Goal: Transaction & Acquisition: Book appointment/travel/reservation

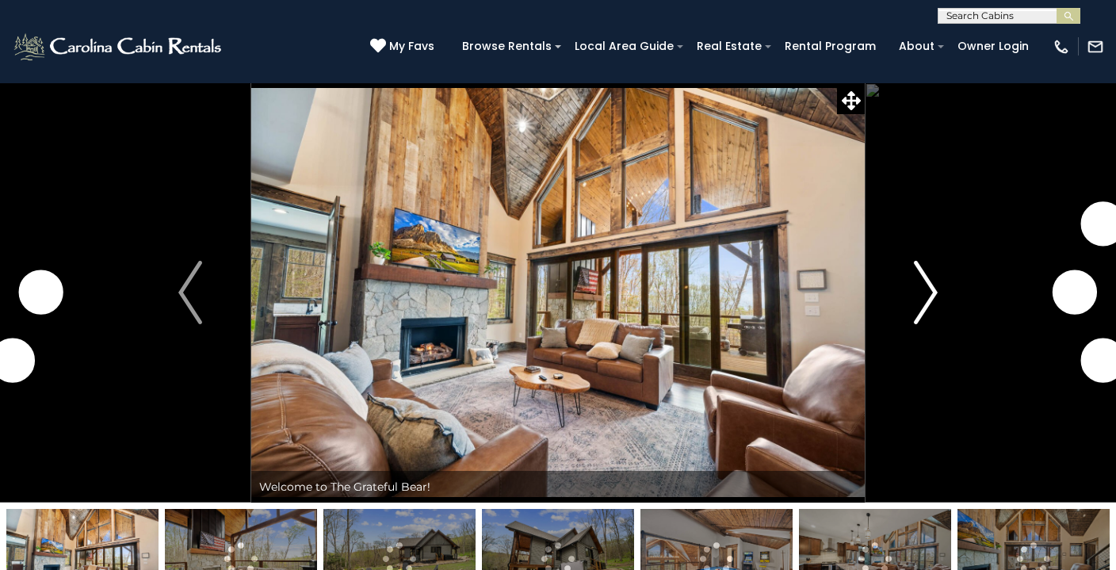
click at [938, 292] on button "Next" at bounding box center [925, 292] width 122 height 420
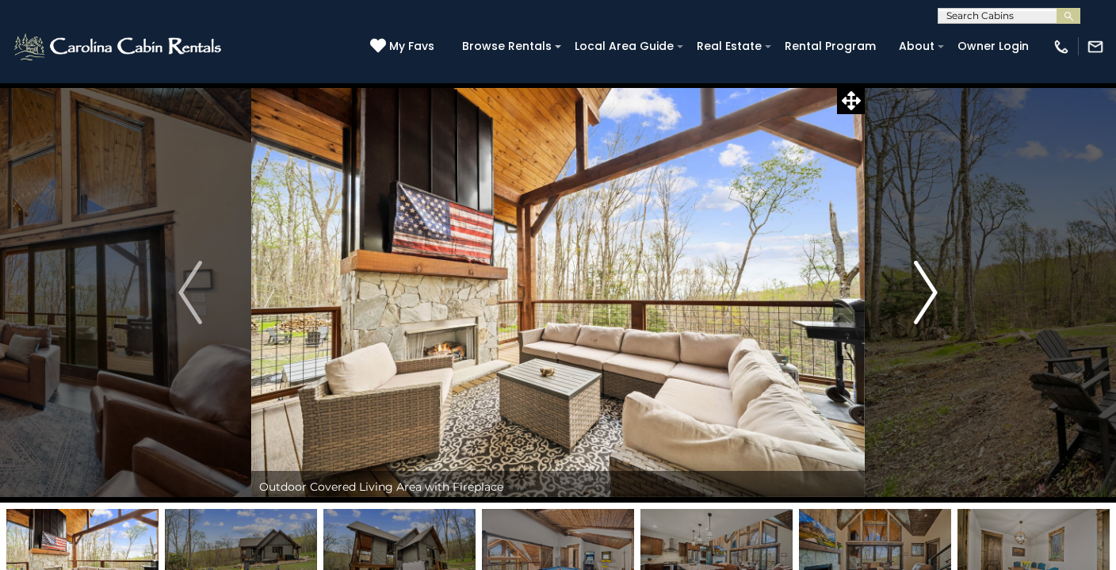
click at [929, 290] on img "Next" at bounding box center [926, 292] width 24 height 63
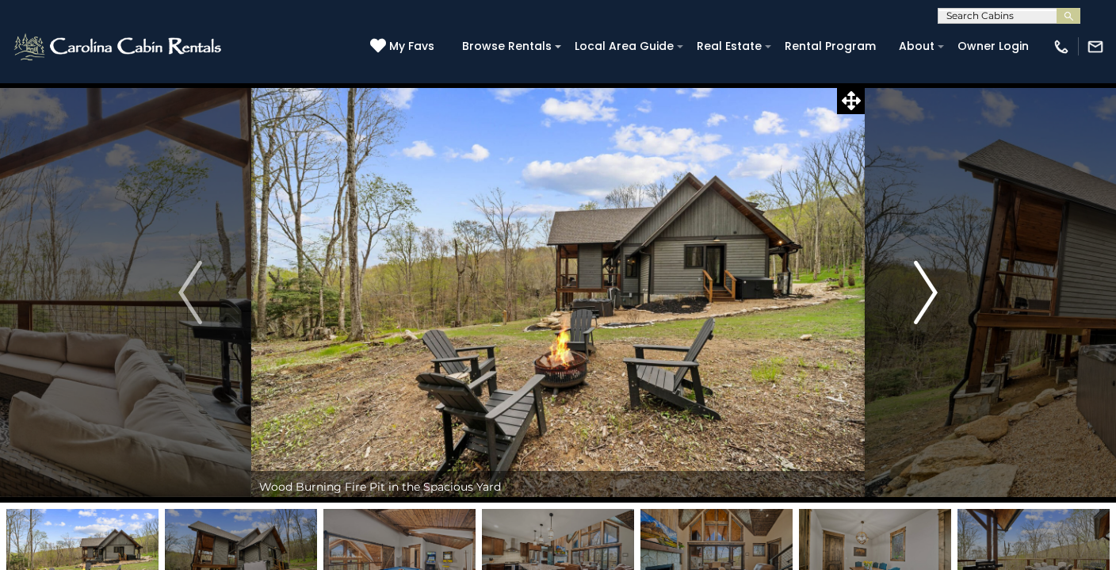
click at [929, 290] on img "Next" at bounding box center [926, 292] width 24 height 63
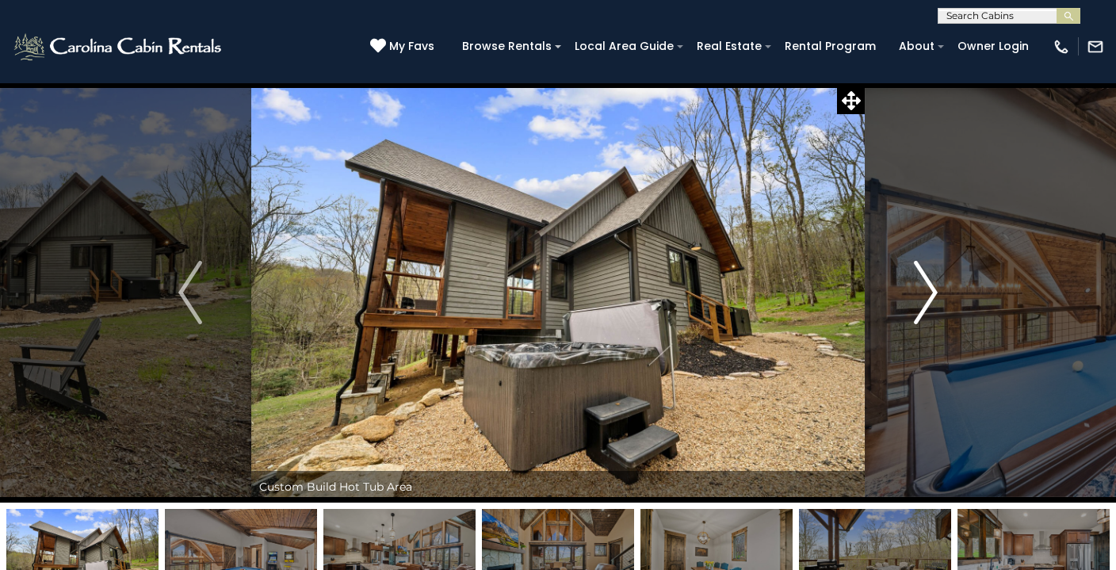
click at [929, 290] on img "Next" at bounding box center [926, 292] width 24 height 63
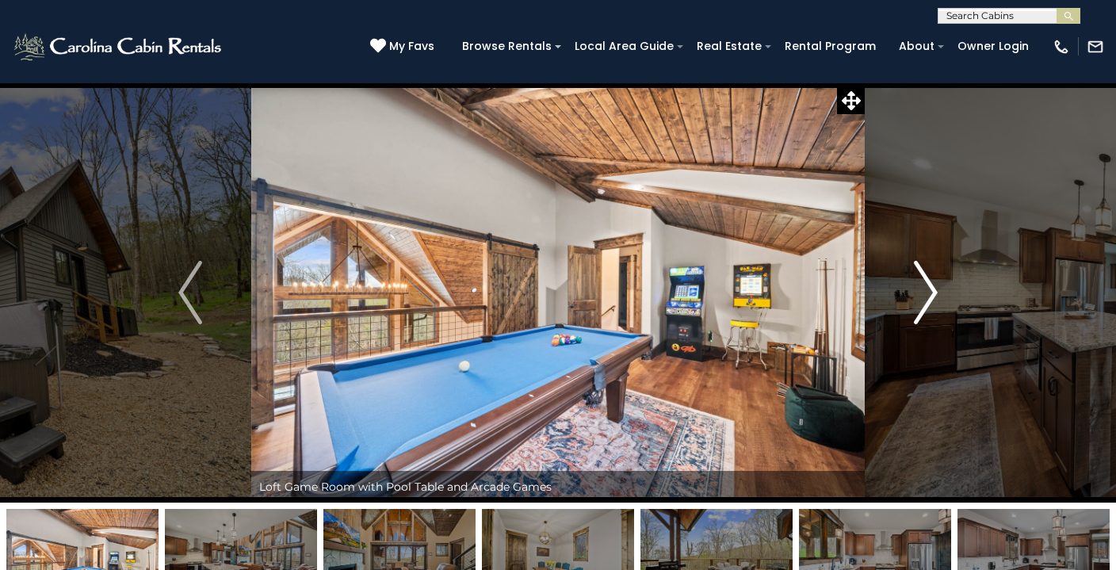
click at [929, 290] on img "Next" at bounding box center [926, 292] width 24 height 63
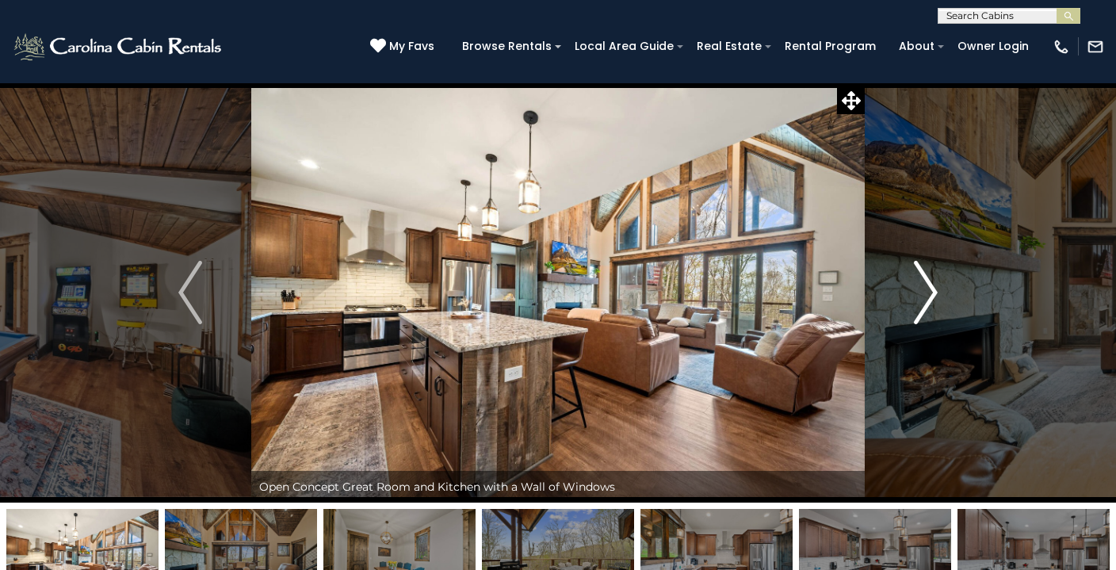
click at [929, 290] on img "Next" at bounding box center [926, 292] width 24 height 63
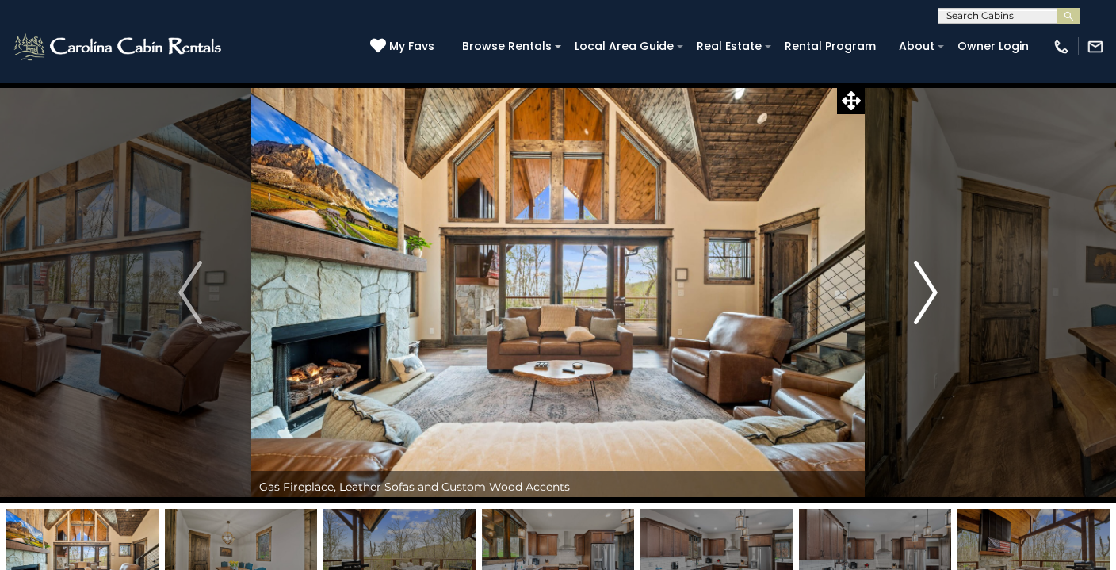
click at [929, 290] on img "Next" at bounding box center [926, 292] width 24 height 63
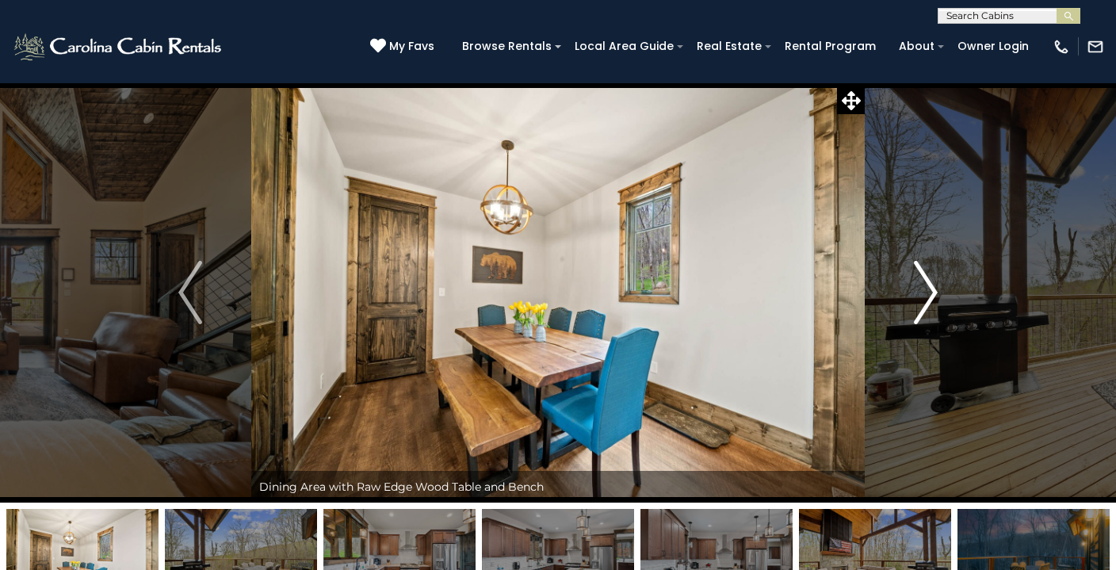
click at [929, 290] on img "Next" at bounding box center [926, 292] width 24 height 63
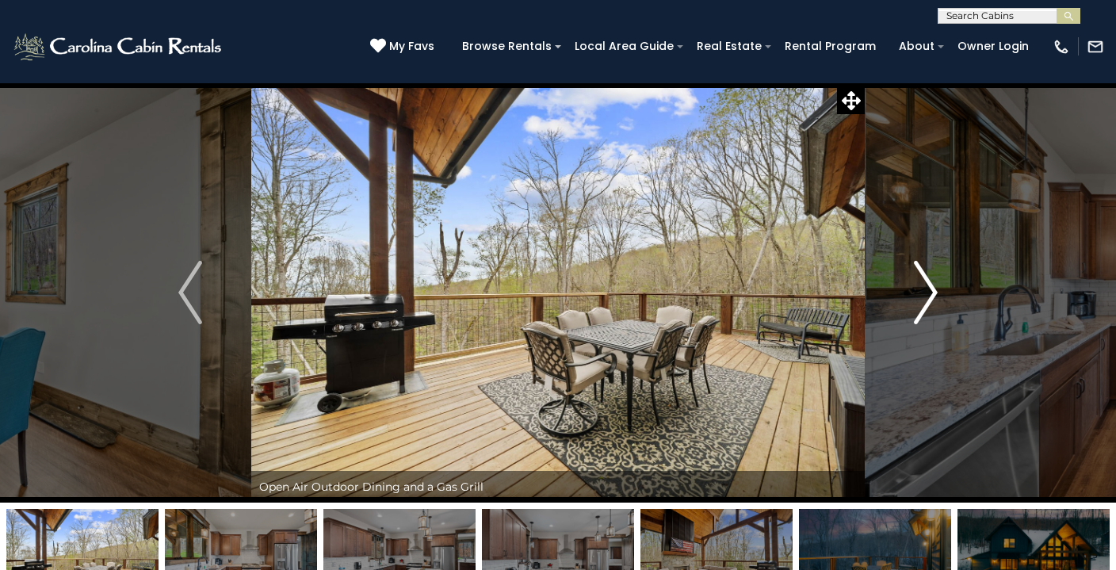
click at [929, 290] on img "Next" at bounding box center [926, 292] width 24 height 63
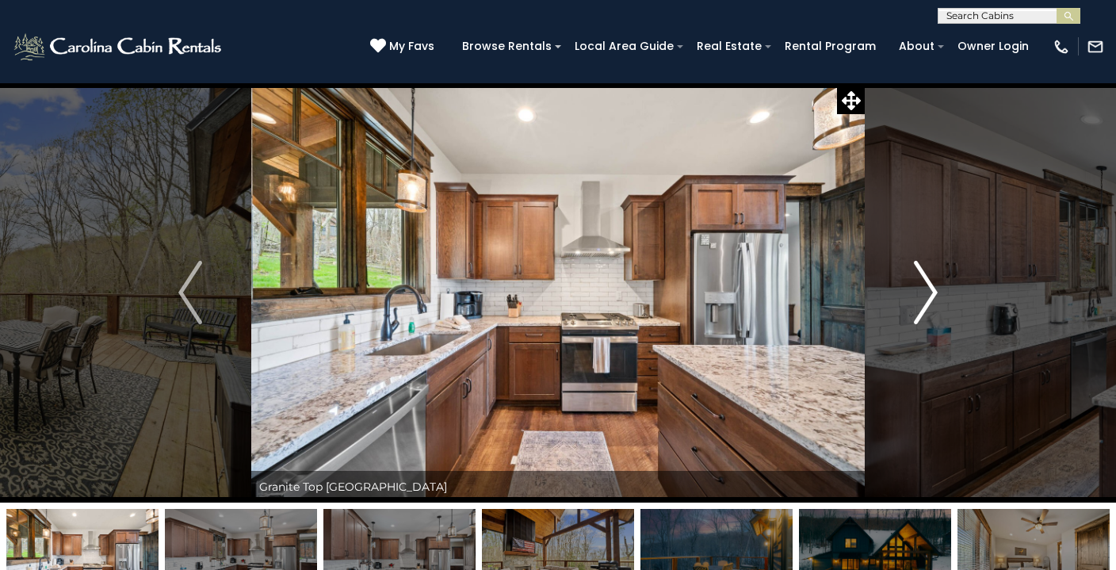
click at [929, 290] on img "Next" at bounding box center [926, 292] width 24 height 63
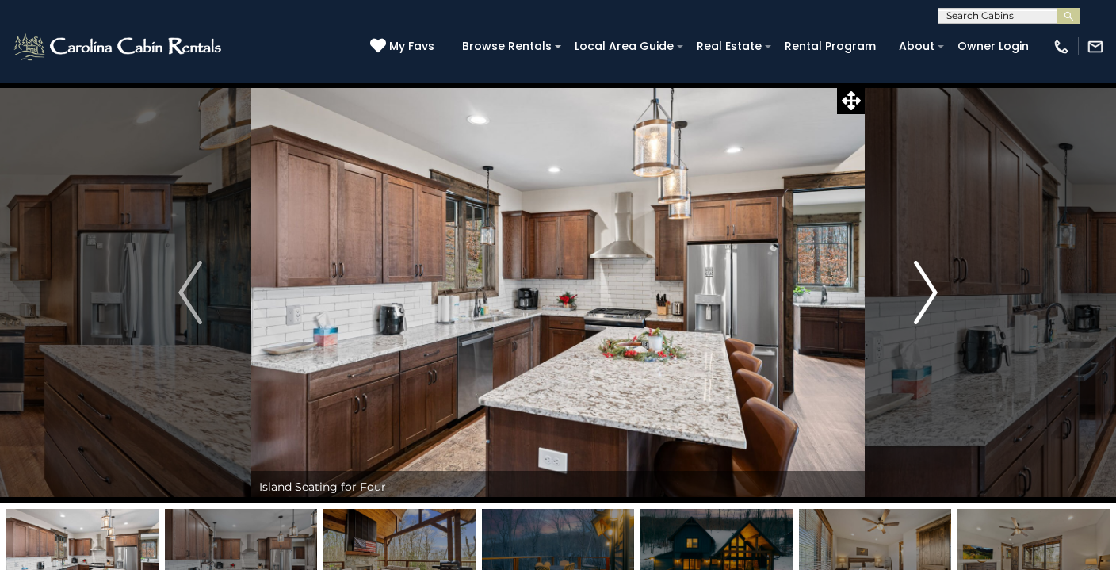
click at [929, 290] on img "Next" at bounding box center [926, 292] width 24 height 63
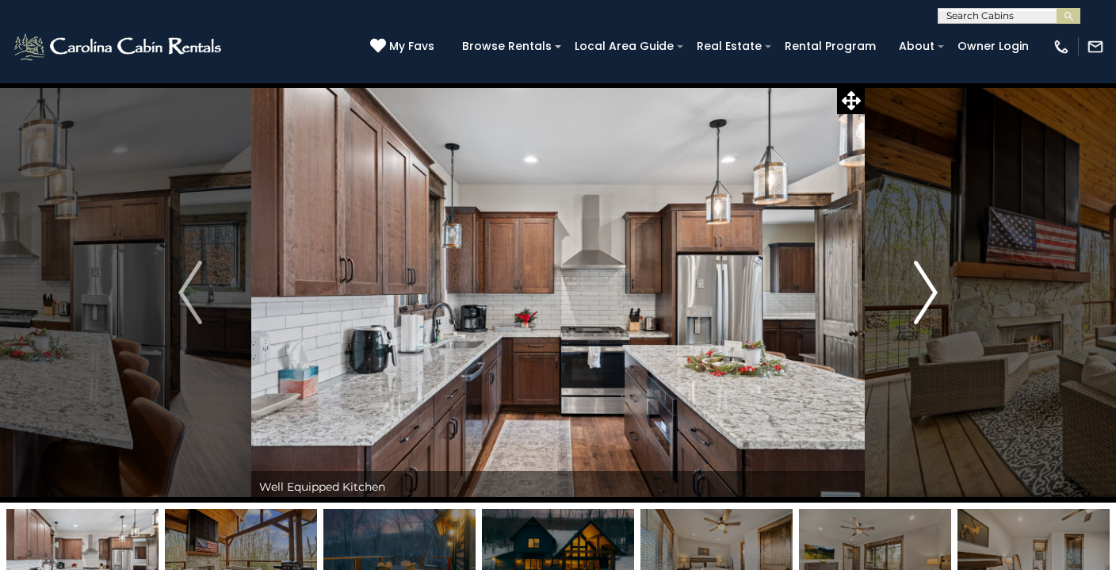
click at [929, 290] on img "Next" at bounding box center [926, 292] width 24 height 63
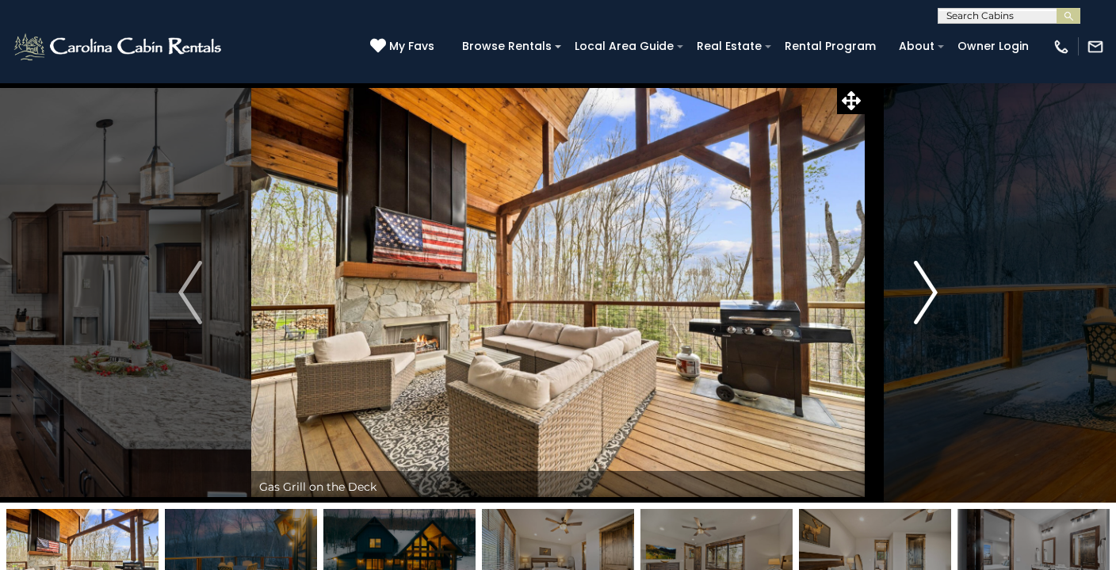
click at [929, 290] on img "Next" at bounding box center [926, 292] width 24 height 63
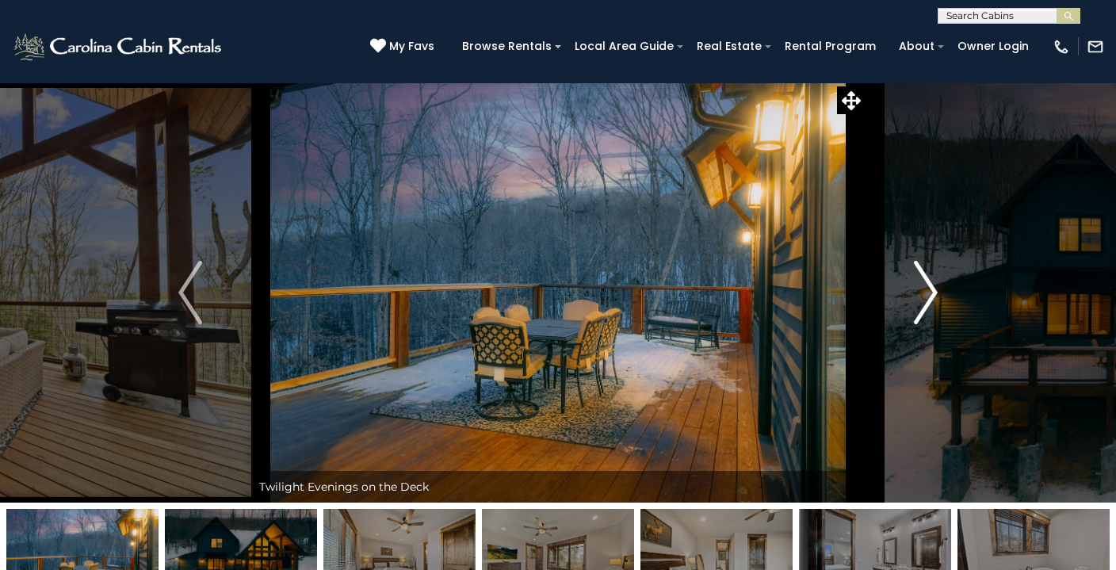
click at [929, 290] on img "Next" at bounding box center [926, 292] width 24 height 63
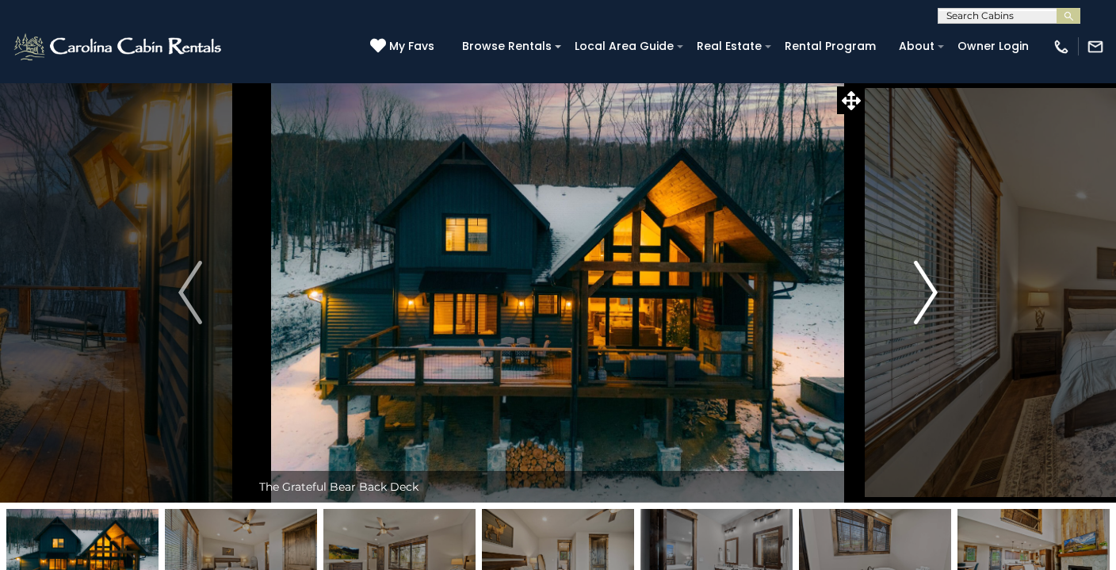
click at [929, 290] on img "Next" at bounding box center [926, 292] width 24 height 63
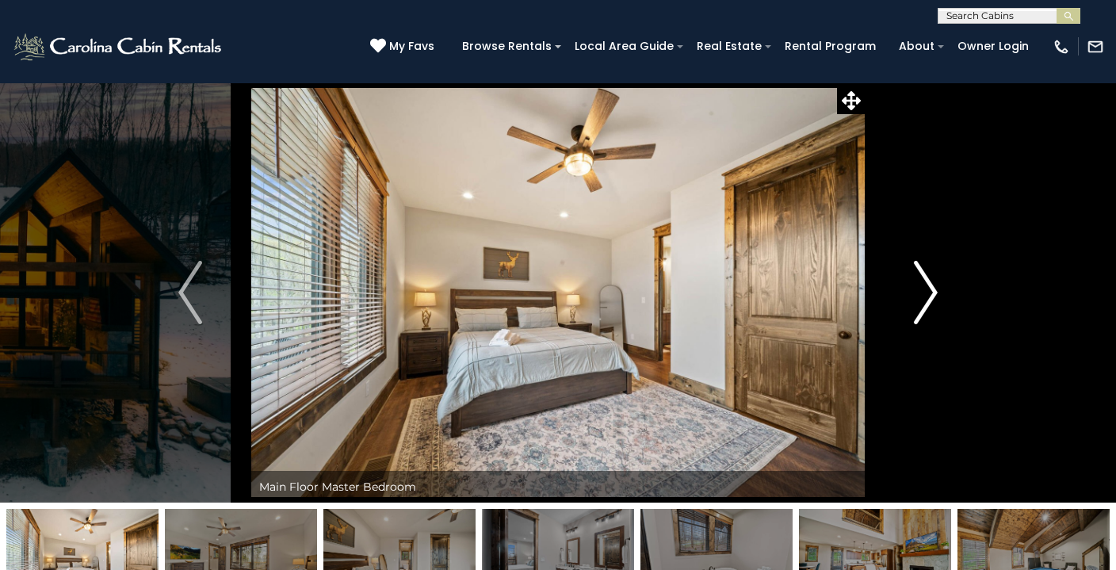
click at [929, 290] on img "Next" at bounding box center [926, 292] width 24 height 63
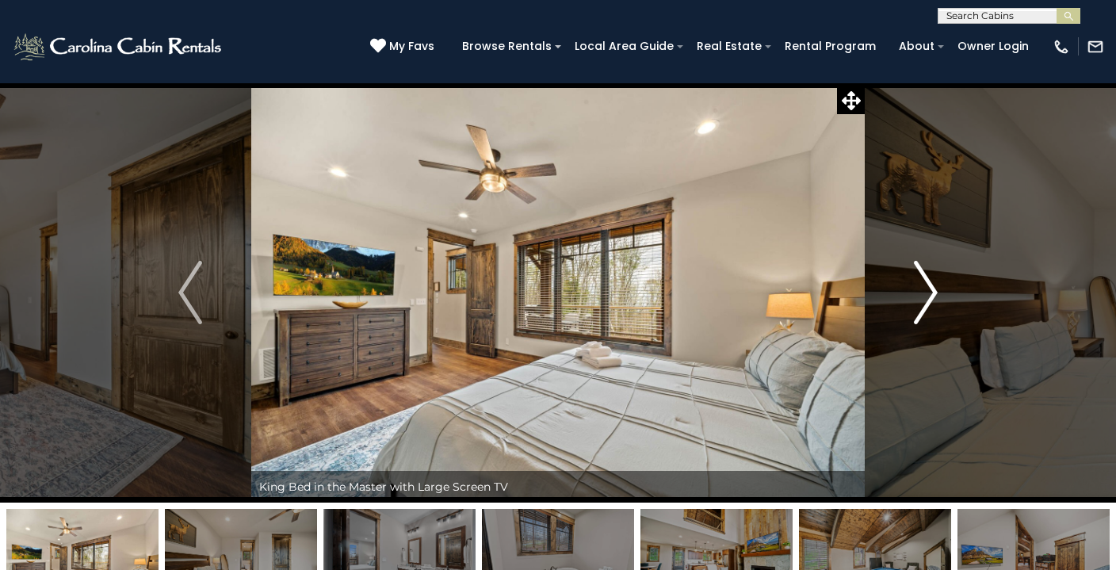
click at [929, 290] on img "Next" at bounding box center [926, 292] width 24 height 63
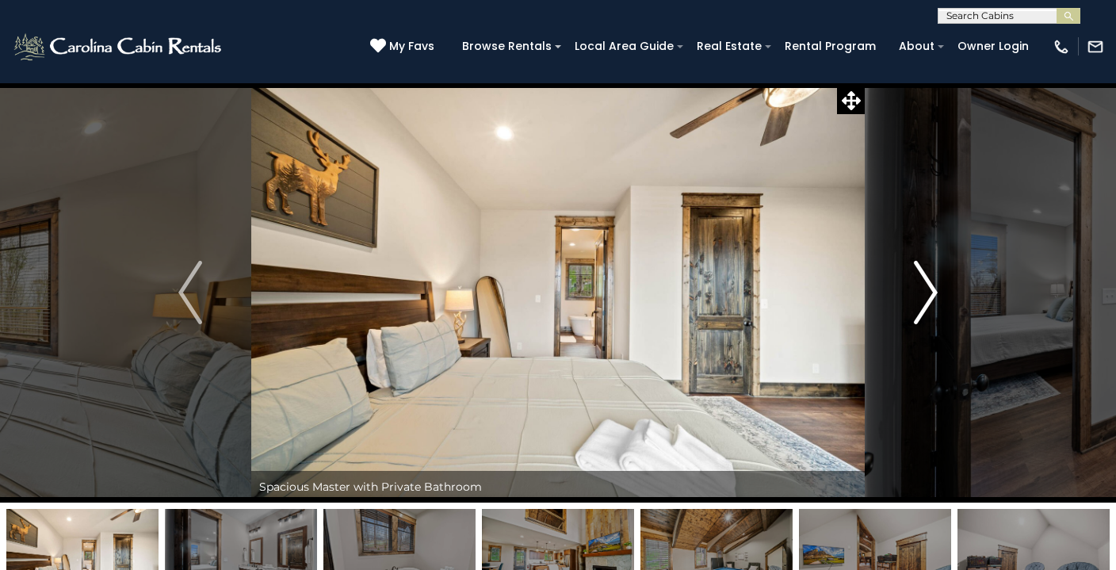
click at [929, 290] on img "Next" at bounding box center [926, 292] width 24 height 63
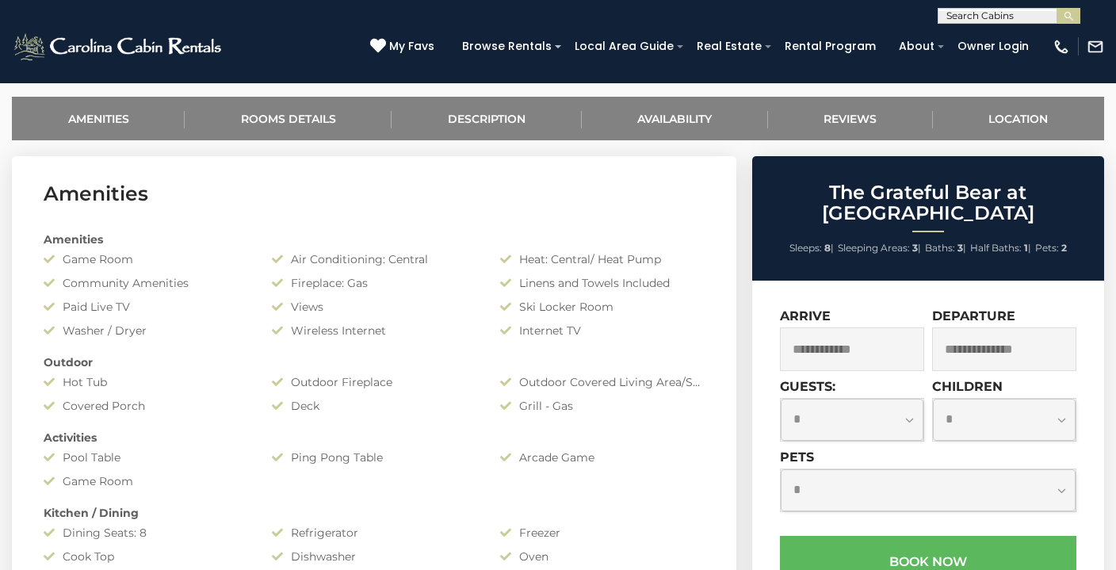
scroll to position [587, 0]
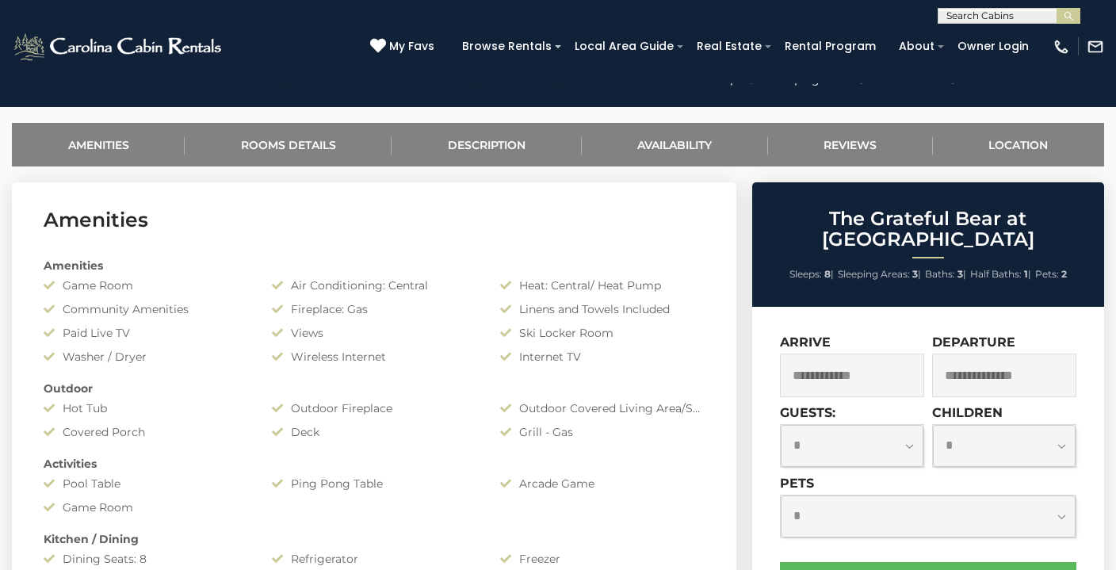
click at [840, 357] on input "text" at bounding box center [852, 375] width 144 height 44
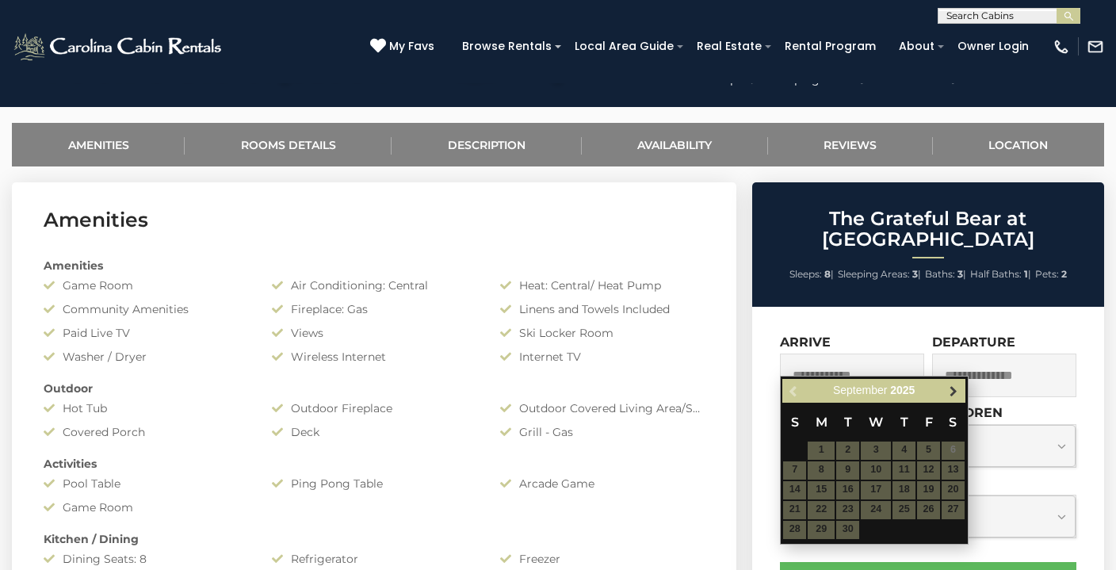
click at [956, 393] on span "Next" at bounding box center [953, 390] width 13 height 13
click at [957, 395] on span "Next" at bounding box center [953, 390] width 13 height 13
